Goal: Find specific page/section: Find specific page/section

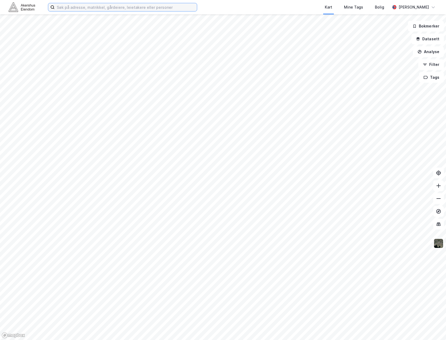
click at [104, 7] on input at bounding box center [126, 7] width 142 height 8
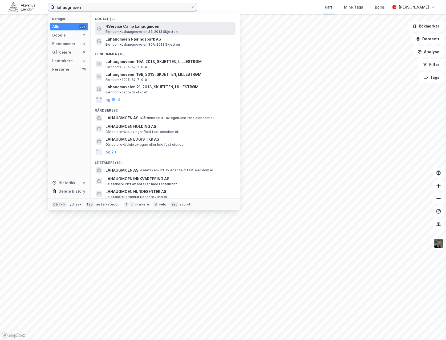
type input "lahaugmoen"
click at [153, 27] on span "4Service Camp Lahaugmoen" at bounding box center [170, 26] width 128 height 6
